Goal: Navigation & Orientation: Find specific page/section

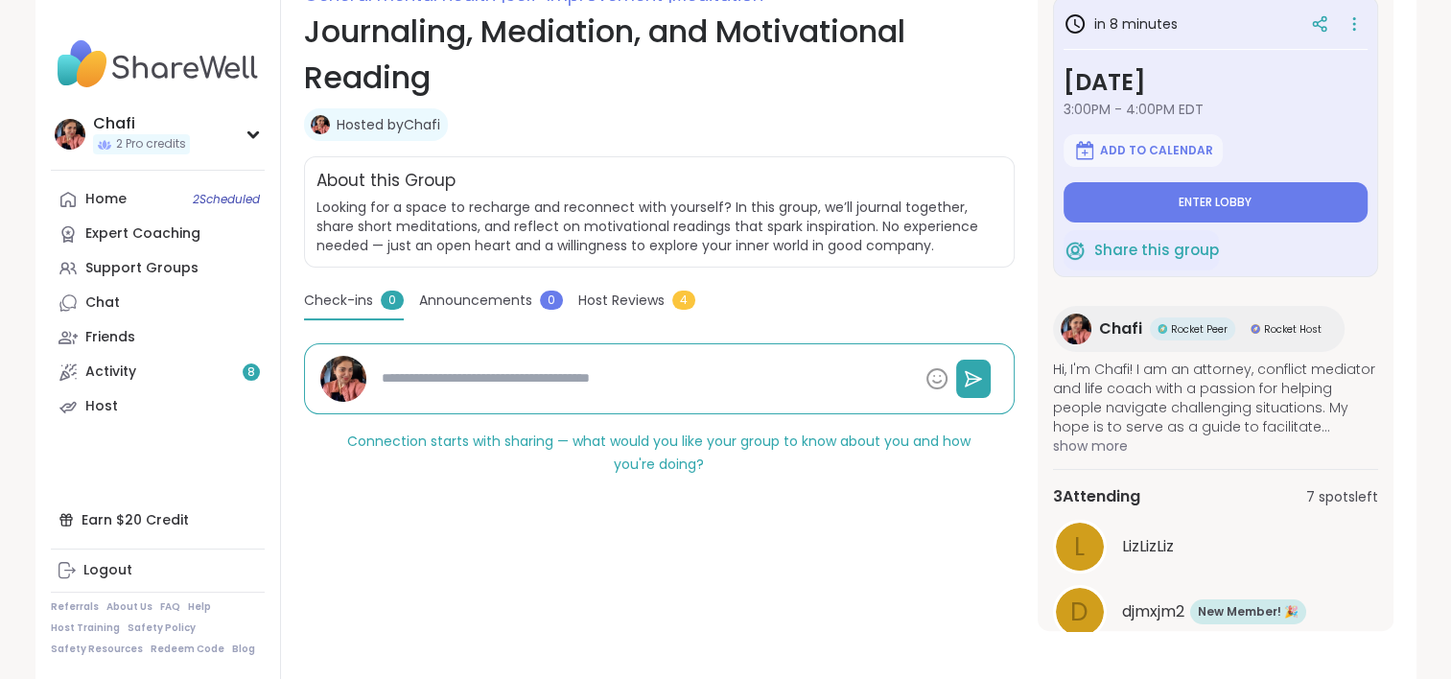
scroll to position [294, 0]
click at [622, 306] on span "Host Reviews" at bounding box center [621, 300] width 86 height 20
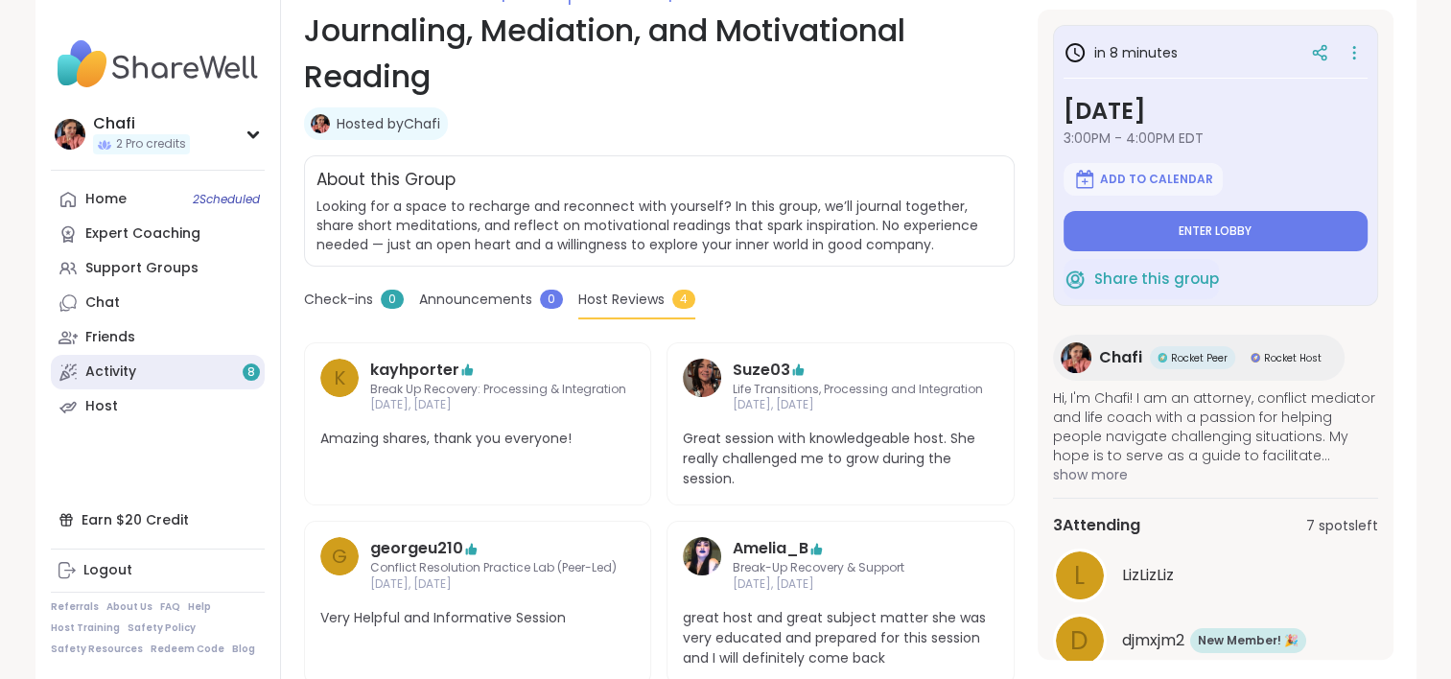
click at [154, 364] on link "Activity 8" at bounding box center [158, 372] width 214 height 35
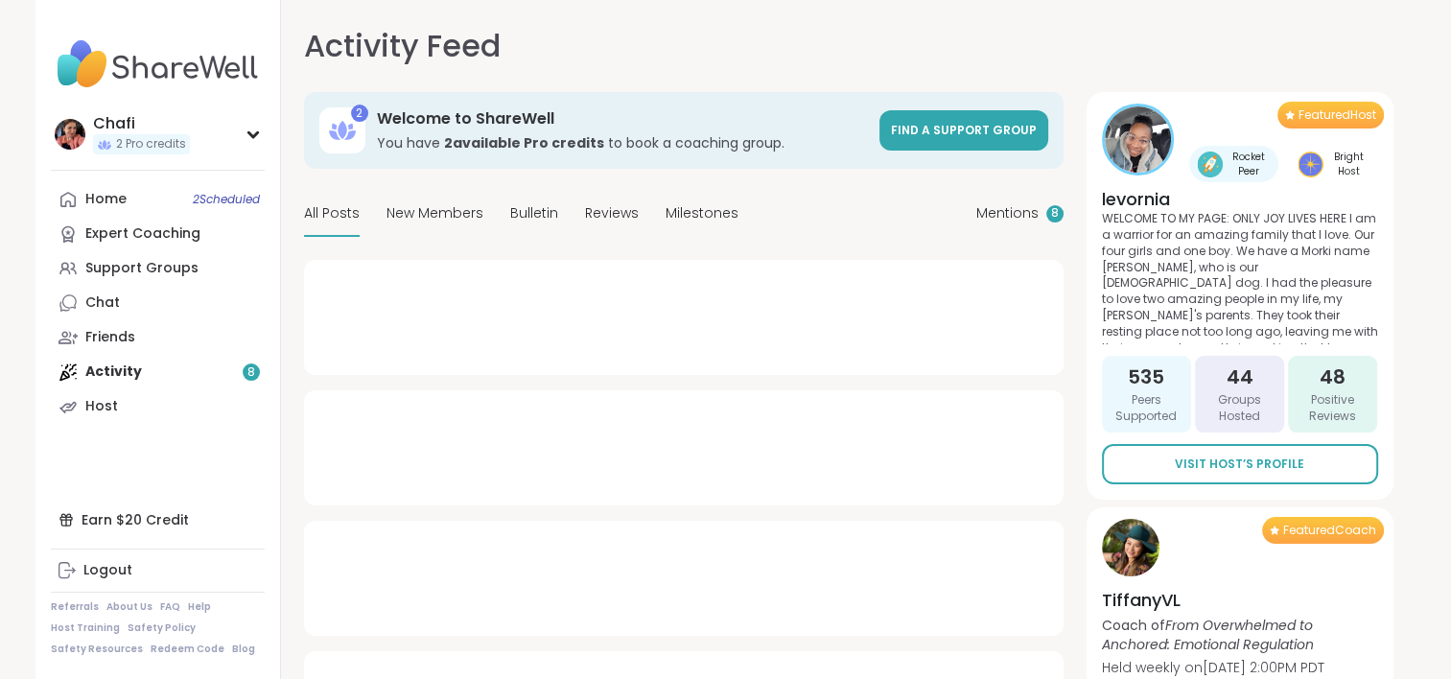
type textarea "*"
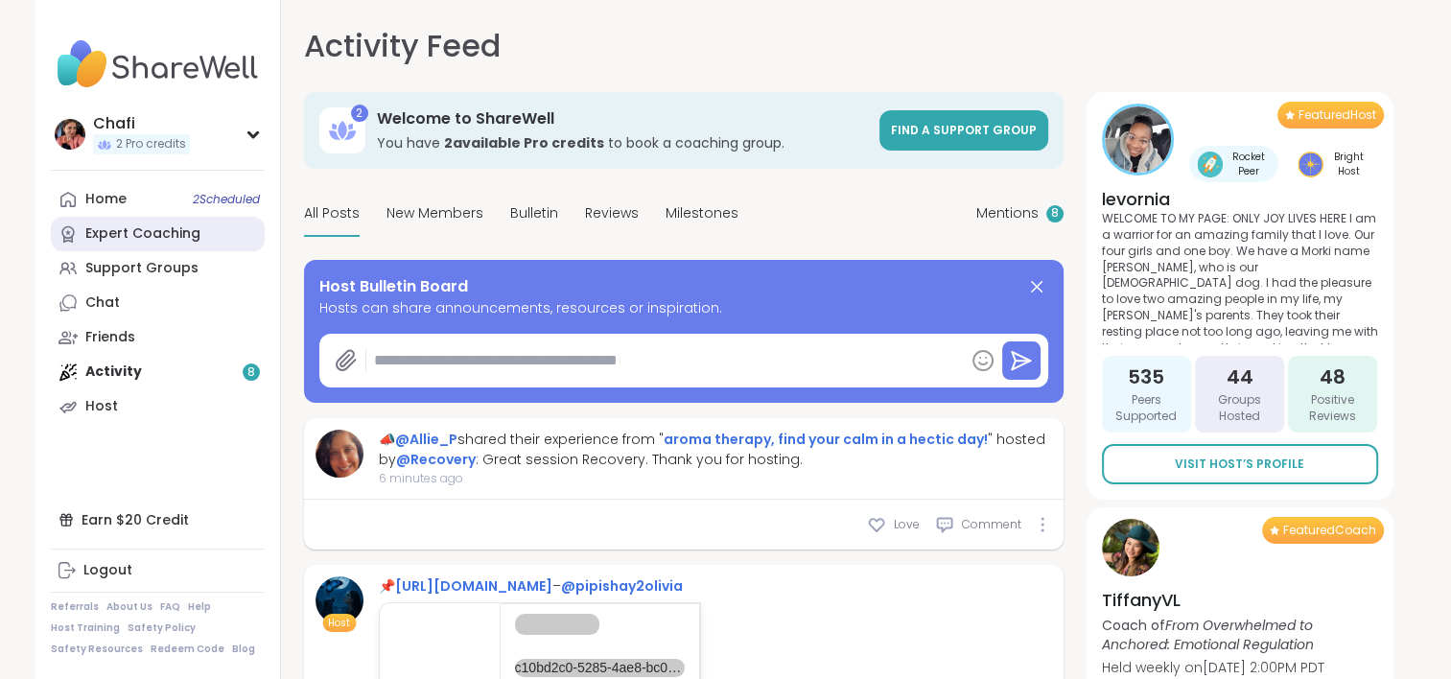
click at [129, 245] on link "Expert Coaching" at bounding box center [158, 234] width 214 height 35
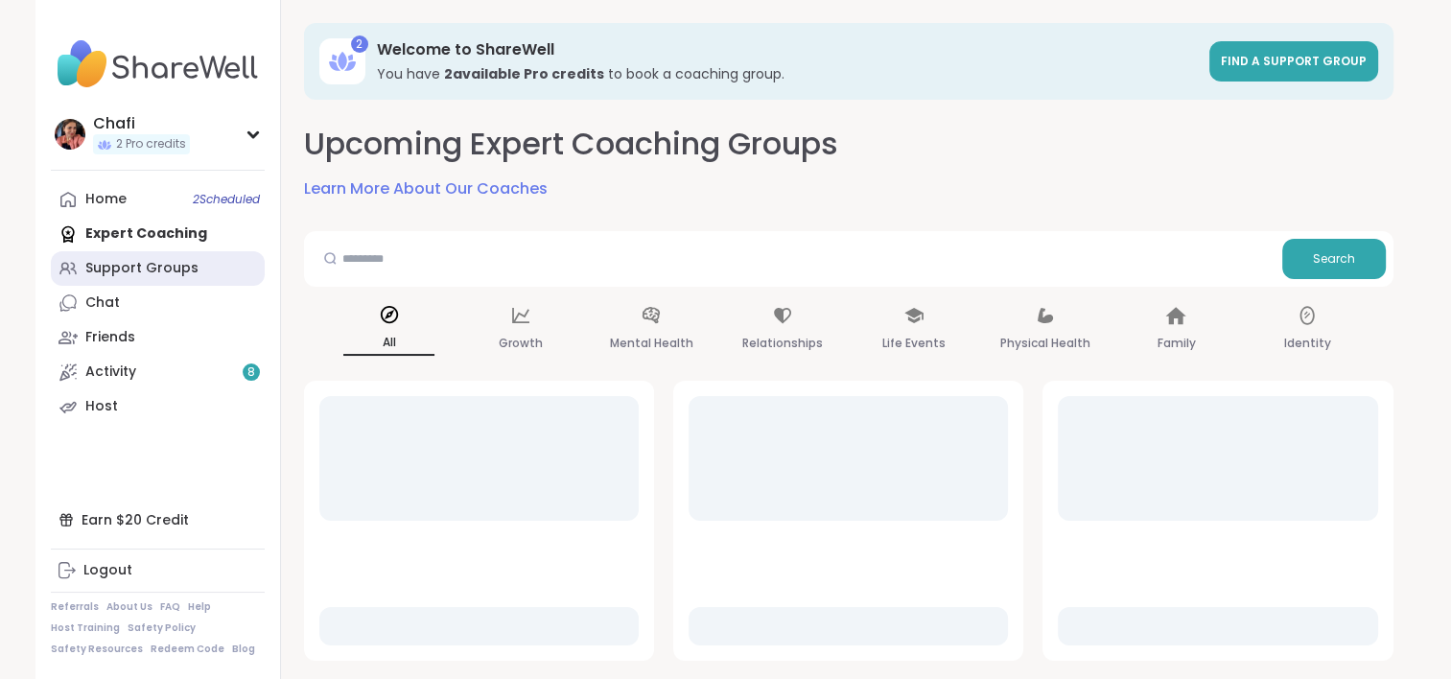
click at [133, 265] on div "Support Groups" at bounding box center [141, 268] width 113 height 19
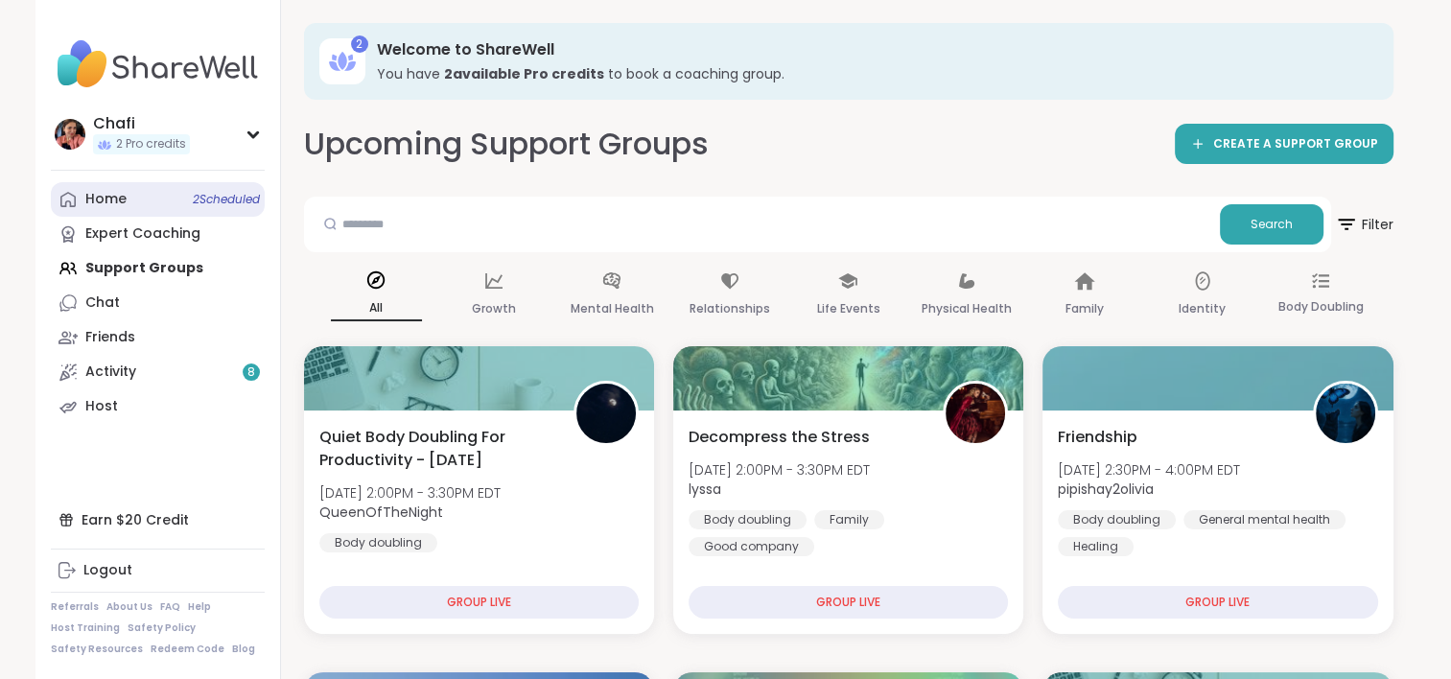
click at [121, 215] on link "Home 2 Scheduled" at bounding box center [158, 199] width 214 height 35
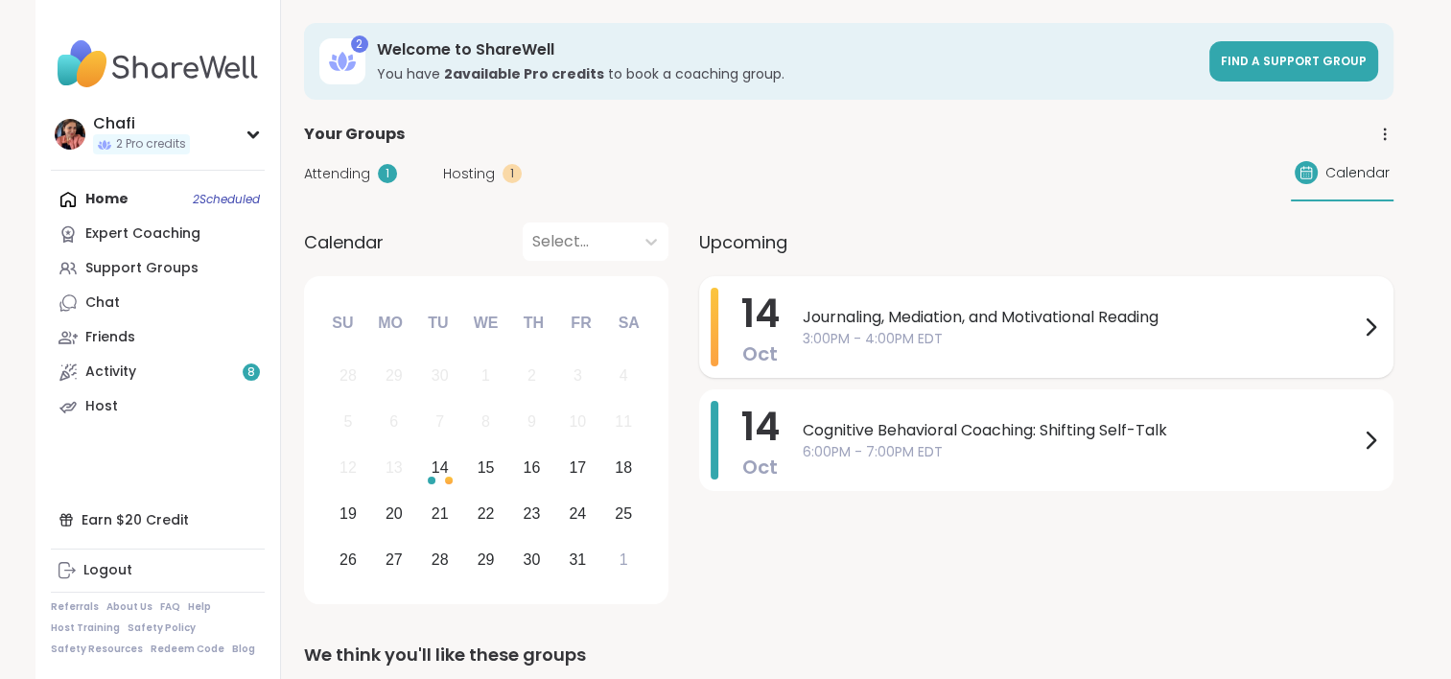
click at [923, 340] on span "3:00PM - 4:00PM EDT" at bounding box center [1081, 339] width 556 height 20
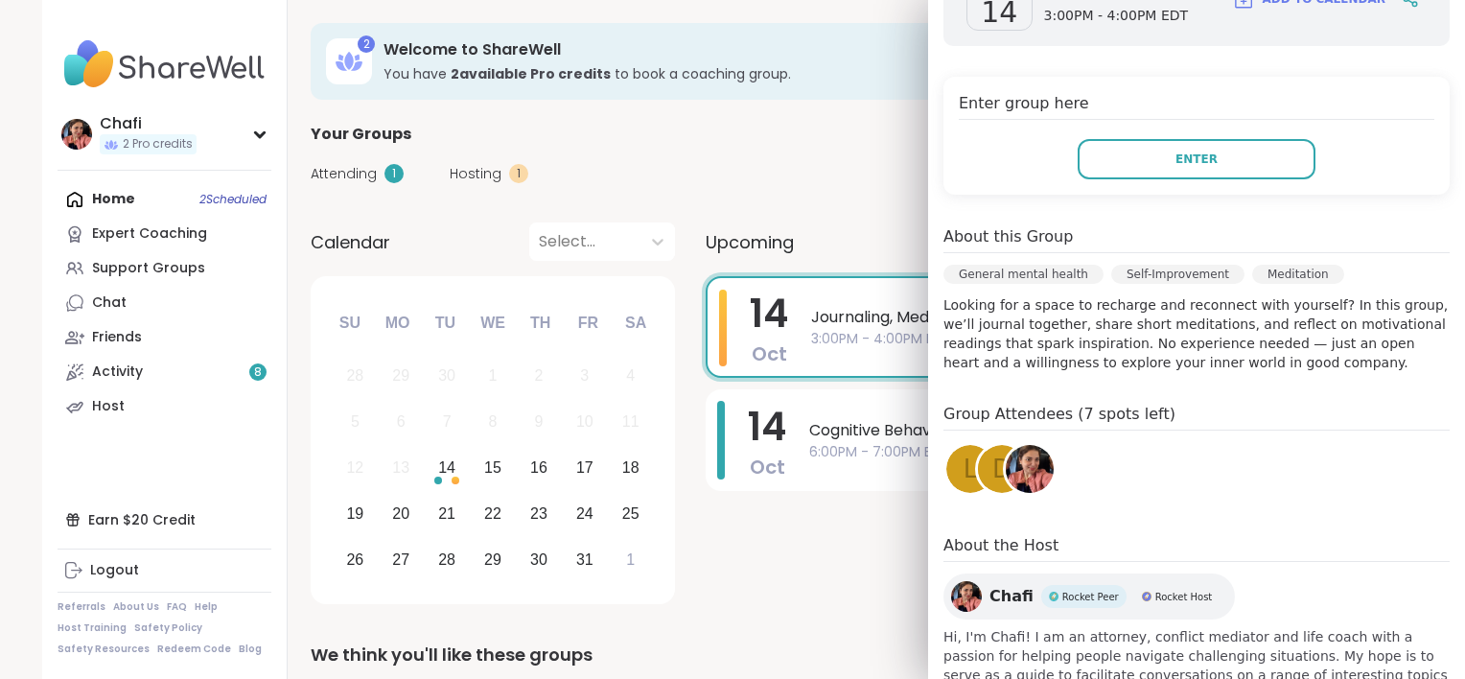
scroll to position [363, 0]
click at [993, 479] on span "d" at bounding box center [1002, 468] width 19 height 37
